Goal: Navigation & Orientation: Find specific page/section

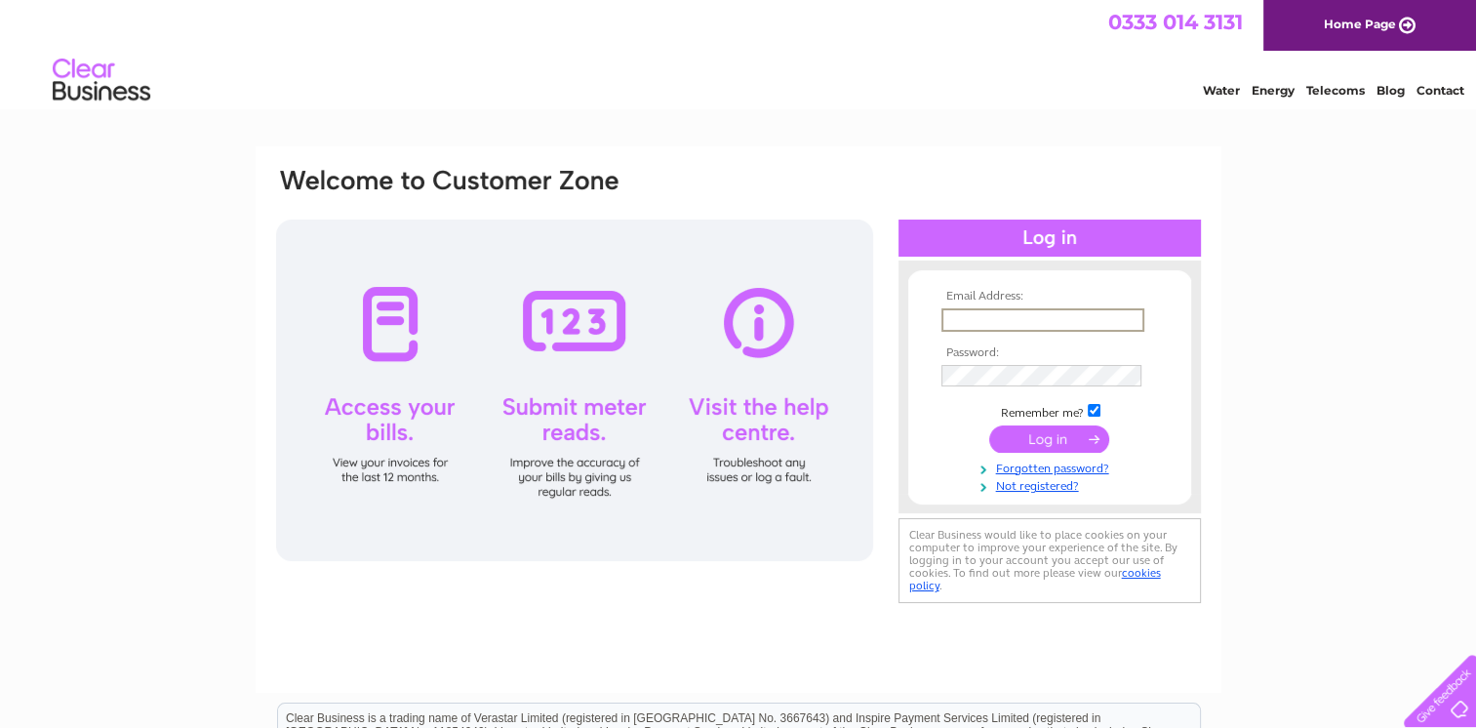
click at [1102, 322] on input "text" at bounding box center [1043, 319] width 203 height 23
type input "[PERSON_NAME][EMAIL_ADDRESS][PERSON_NAME][DOMAIN_NAME]"
click at [1046, 431] on input "submit" at bounding box center [1049, 436] width 120 height 27
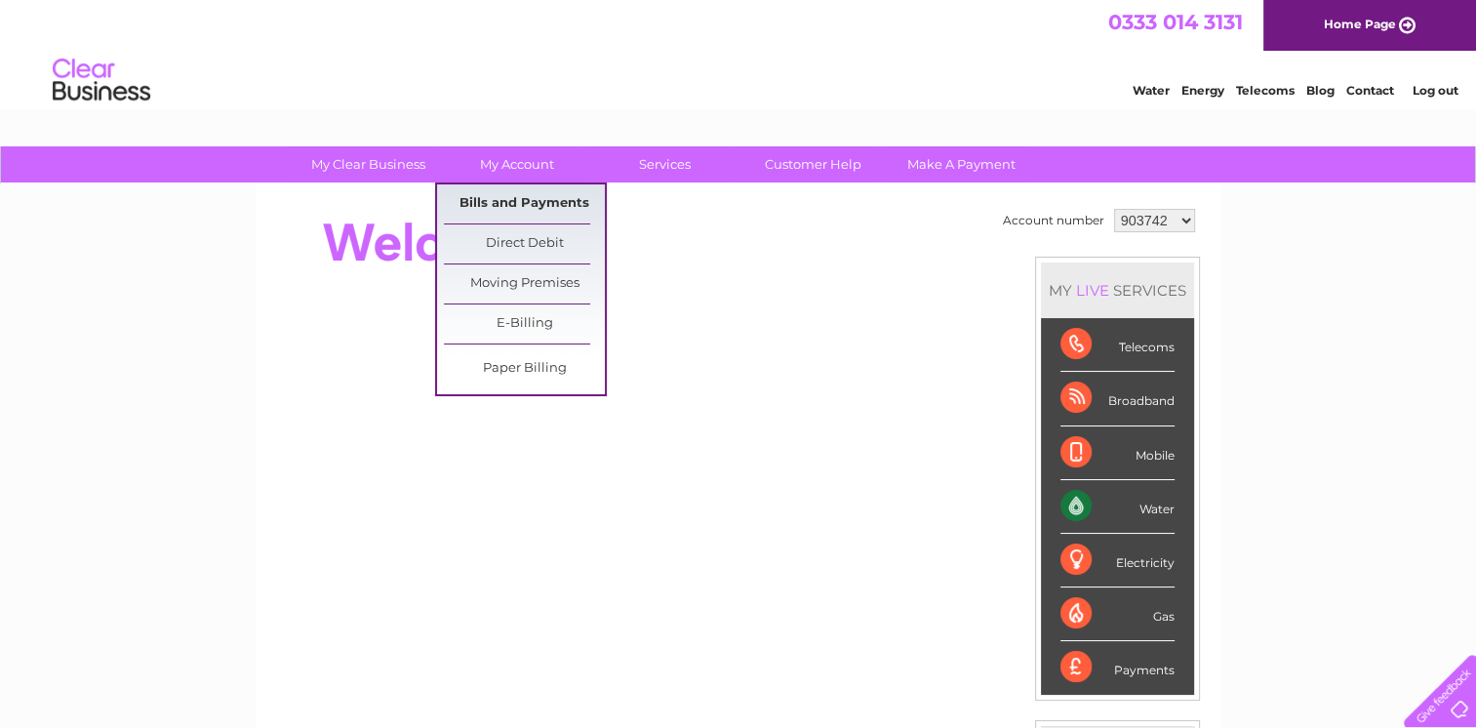
click at [513, 210] on link "Bills and Payments" at bounding box center [524, 203] width 161 height 39
